Goal: Navigation & Orientation: Go to known website

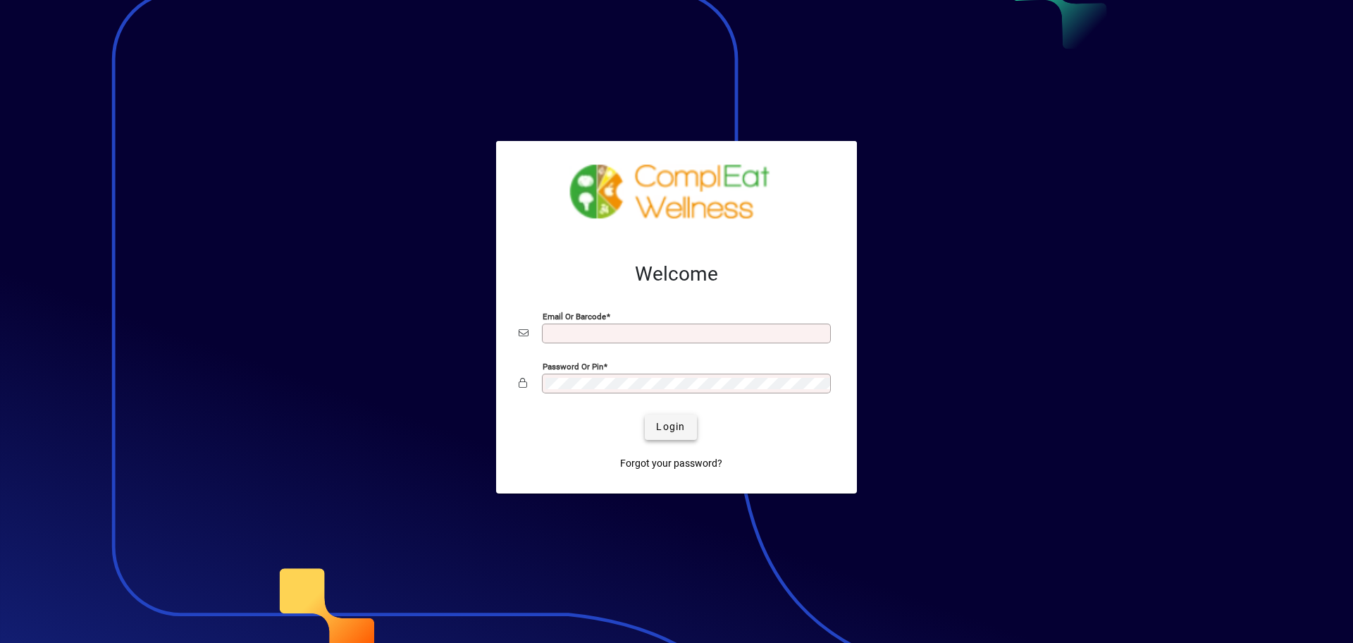
type input "**********"
click at [675, 429] on span "Login" at bounding box center [670, 426] width 29 height 15
